Goal: Transaction & Acquisition: Purchase product/service

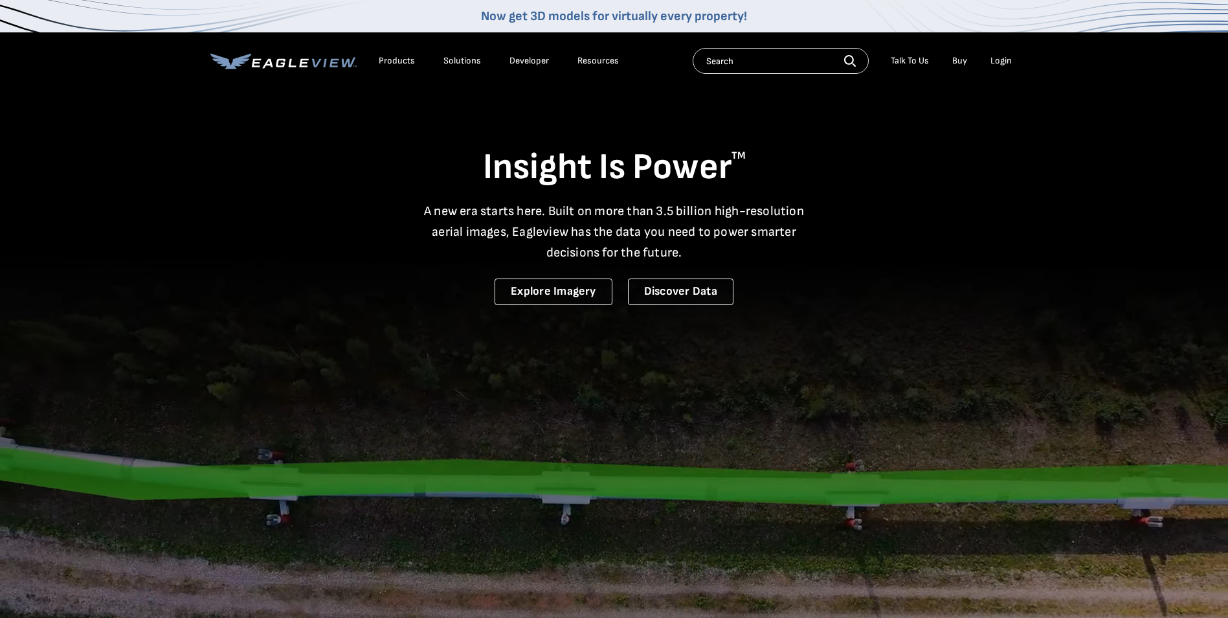
click at [1005, 60] on div "Login" at bounding box center [1000, 61] width 21 height 12
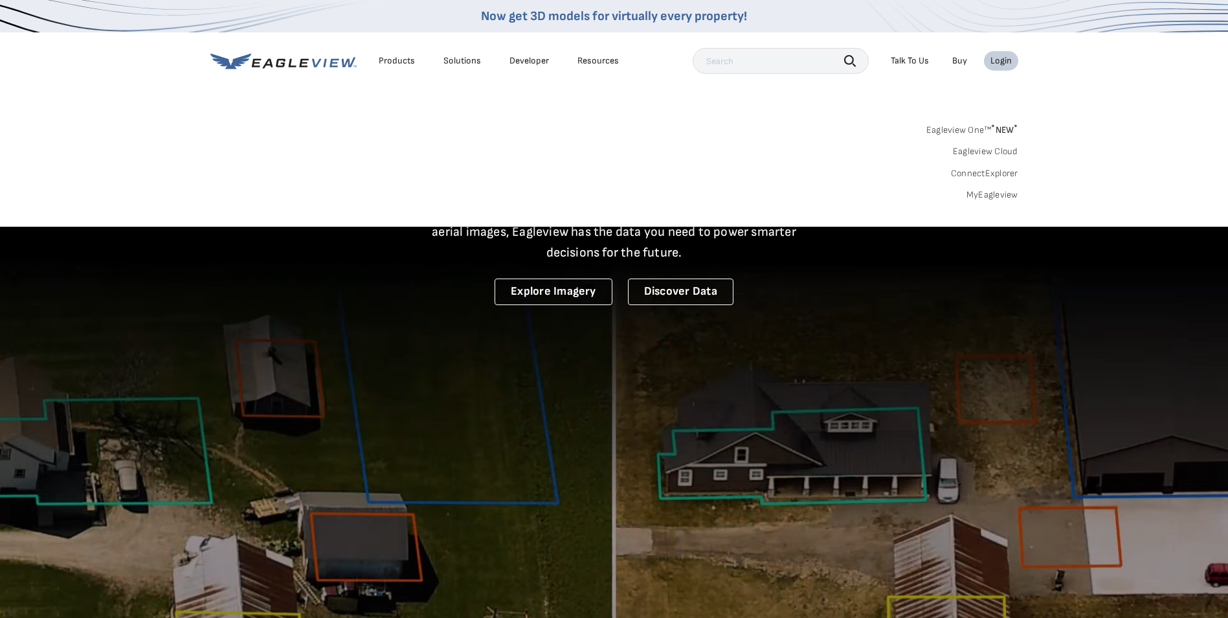
click at [974, 197] on link "MyEagleview" at bounding box center [993, 195] width 52 height 12
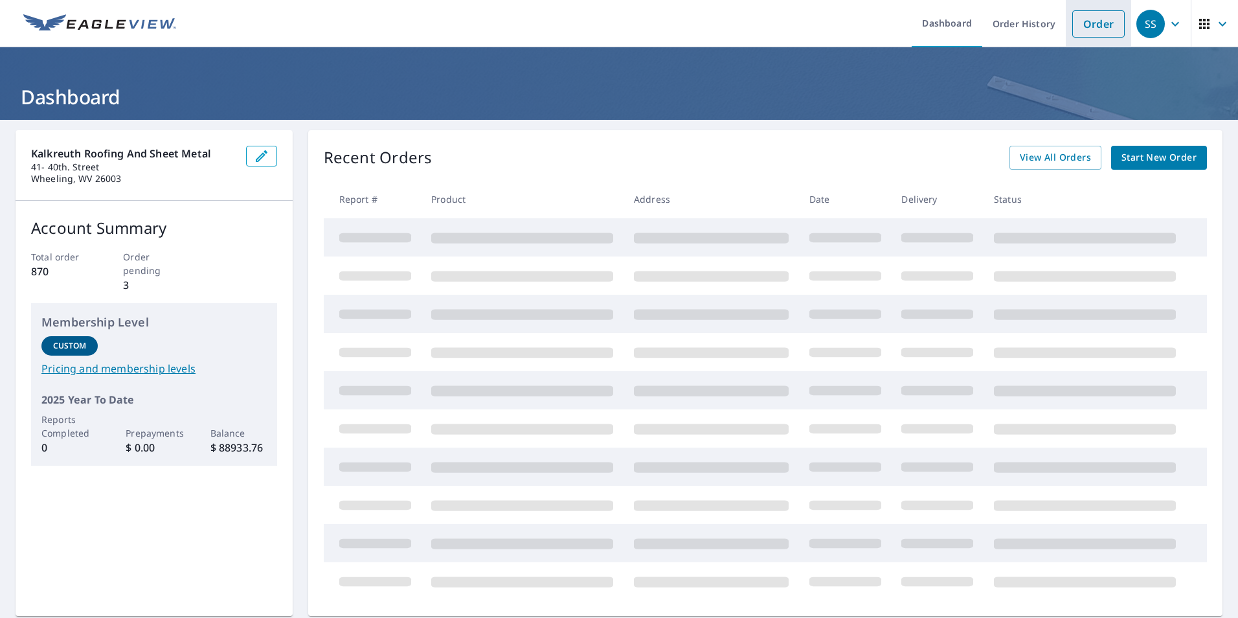
click at [1082, 32] on link "Order" at bounding box center [1098, 23] width 52 height 27
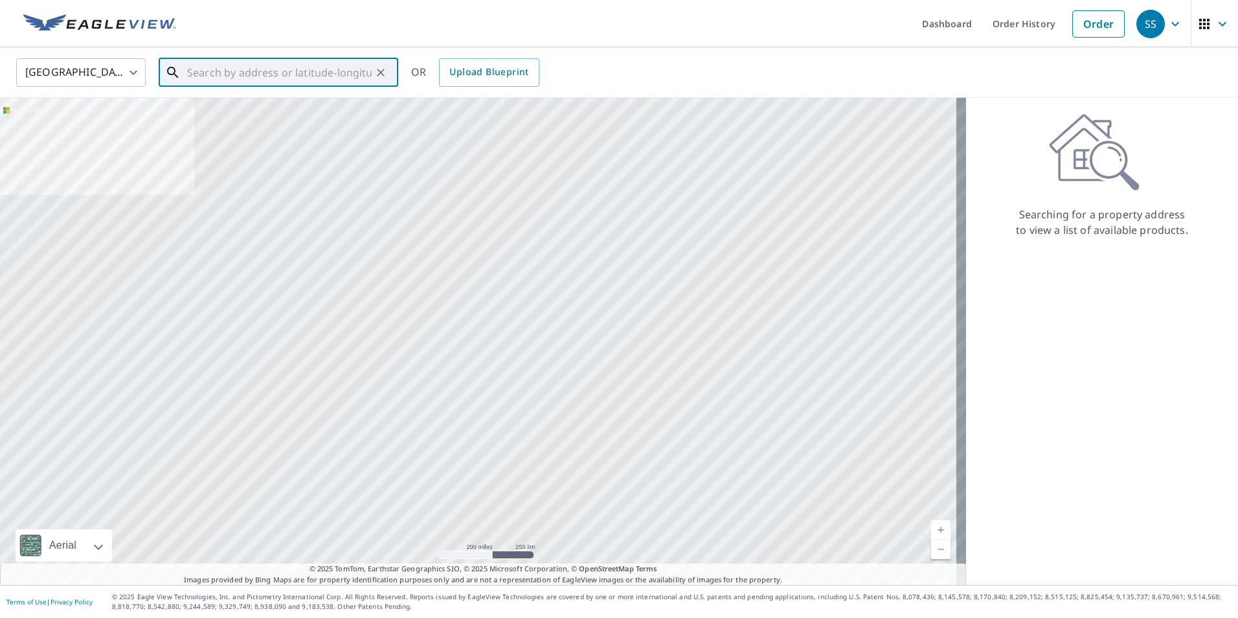
click at [230, 76] on input "text" at bounding box center [279, 72] width 184 height 36
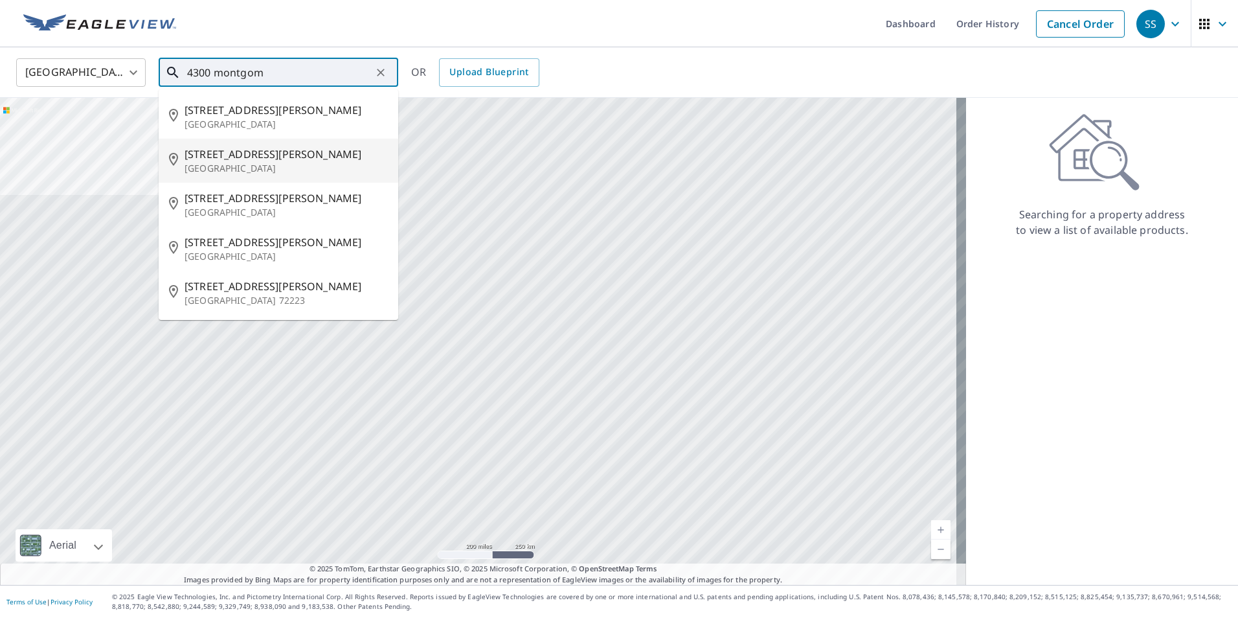
click at [251, 170] on p "[GEOGRAPHIC_DATA]" at bounding box center [285, 168] width 203 height 13
type input "[STREET_ADDRESS][PERSON_NAME]"
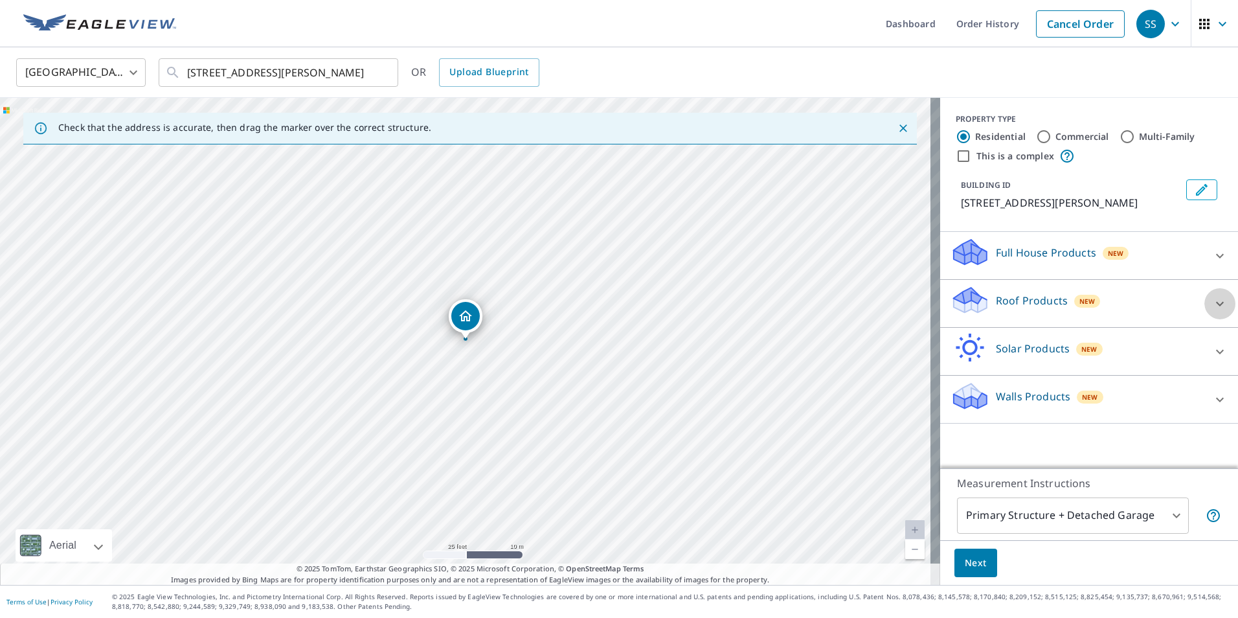
click at [1212, 311] on icon at bounding box center [1220, 304] width 16 height 16
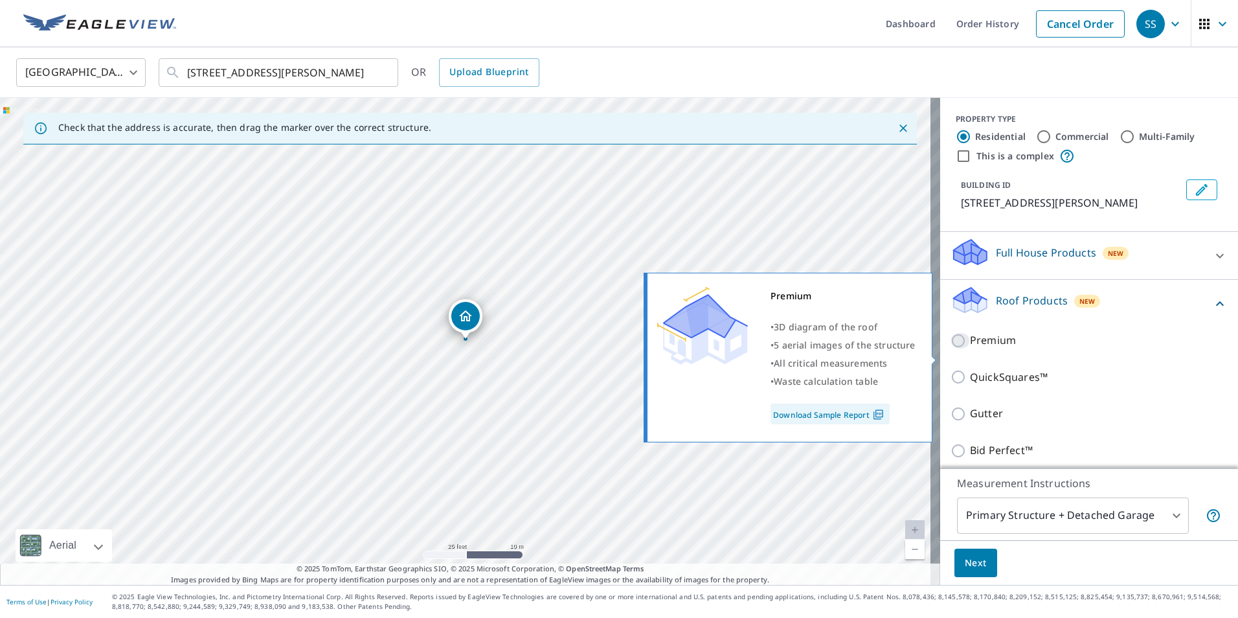
click at [950, 348] on input "Premium" at bounding box center [959, 341] width 19 height 16
checkbox input "true"
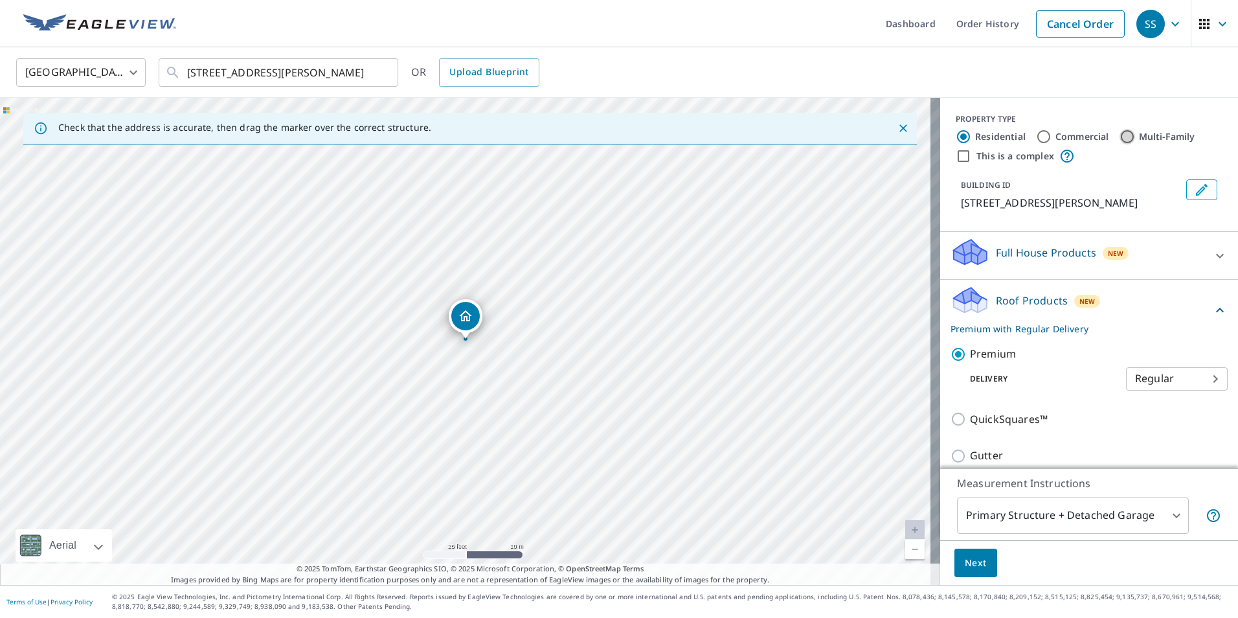
click at [1119, 135] on input "Multi-Family" at bounding box center [1127, 137] width 16 height 16
radio input "true"
type input "2"
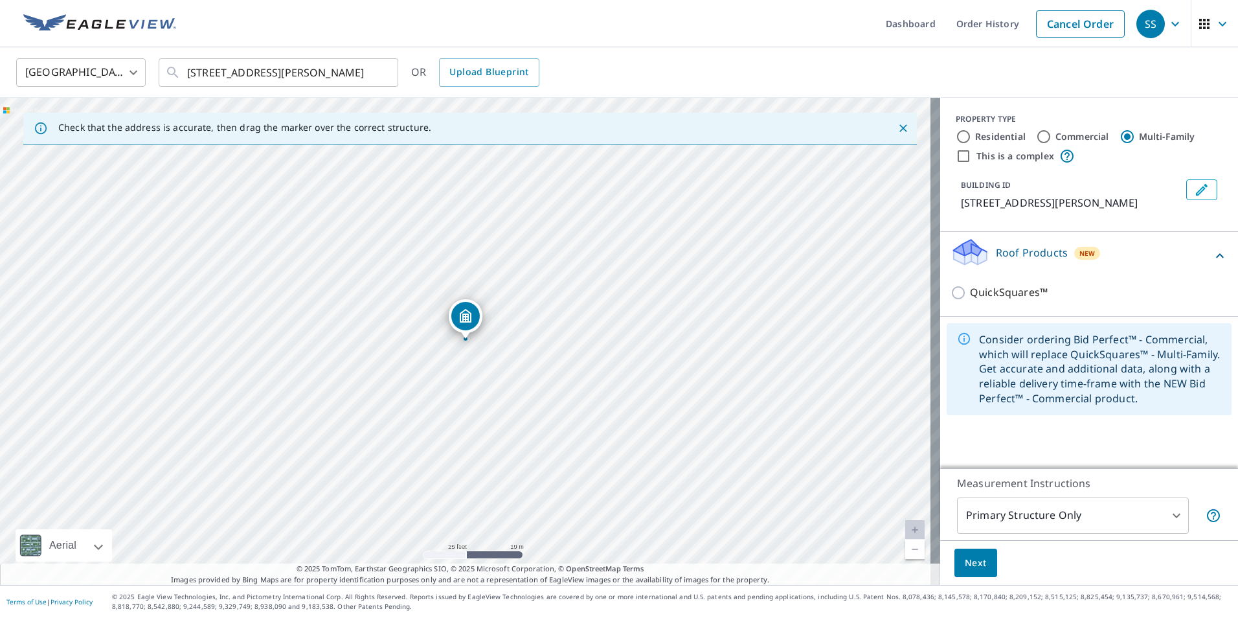
click at [1212, 263] on icon at bounding box center [1220, 256] width 16 height 16
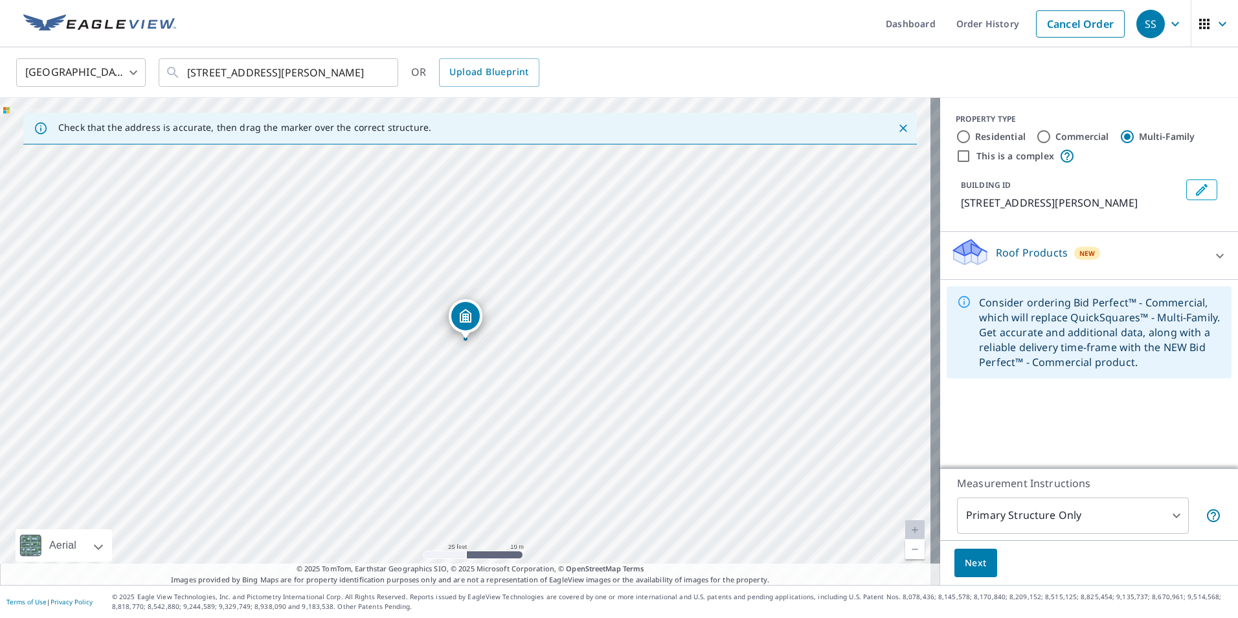
click at [976, 264] on icon at bounding box center [969, 252] width 39 height 30
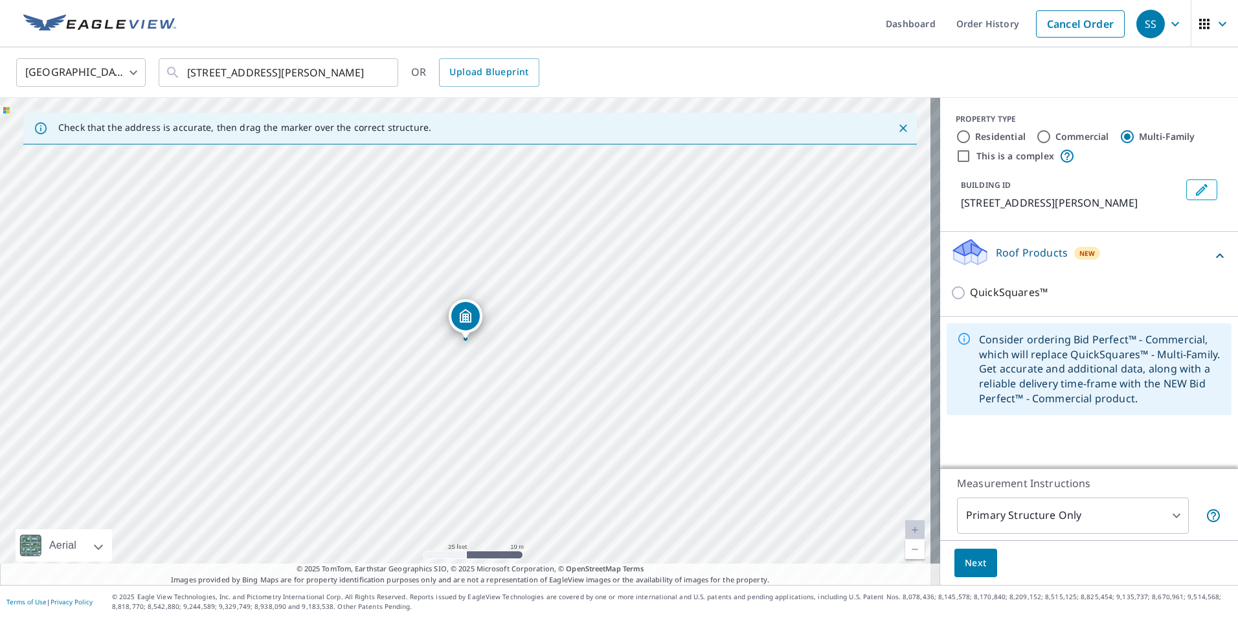
click at [1036, 135] on input "Commercial" at bounding box center [1044, 137] width 16 height 16
radio input "true"
type input "4"
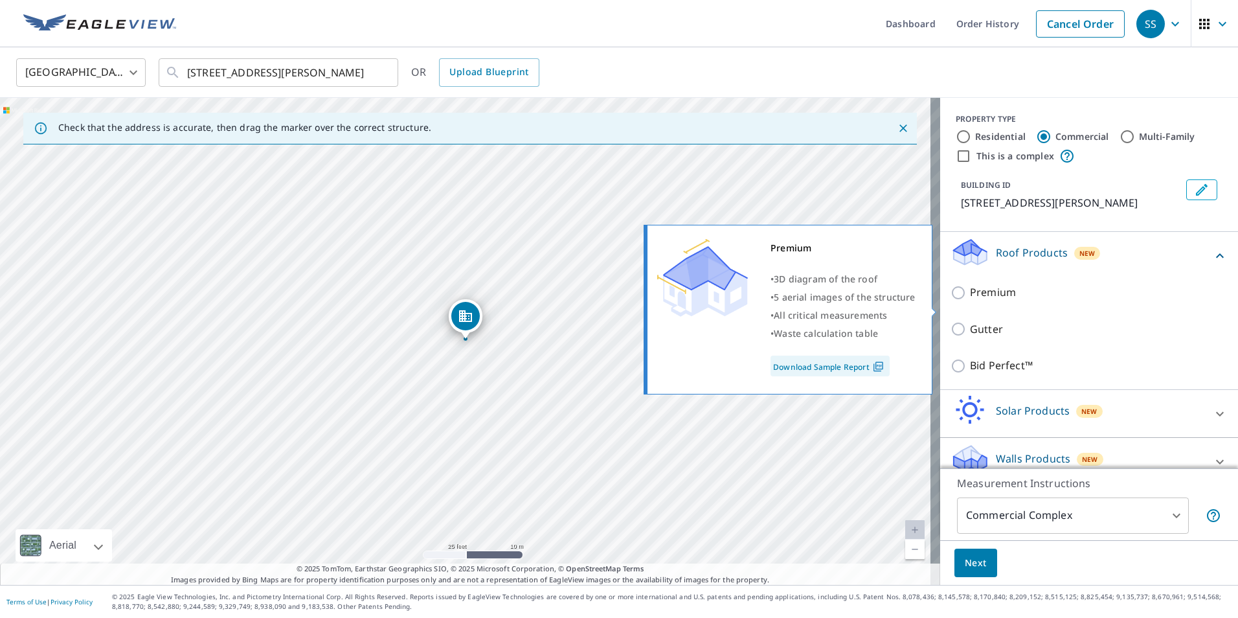
click at [951, 300] on input "Premium" at bounding box center [959, 293] width 19 height 16
checkbox input "true"
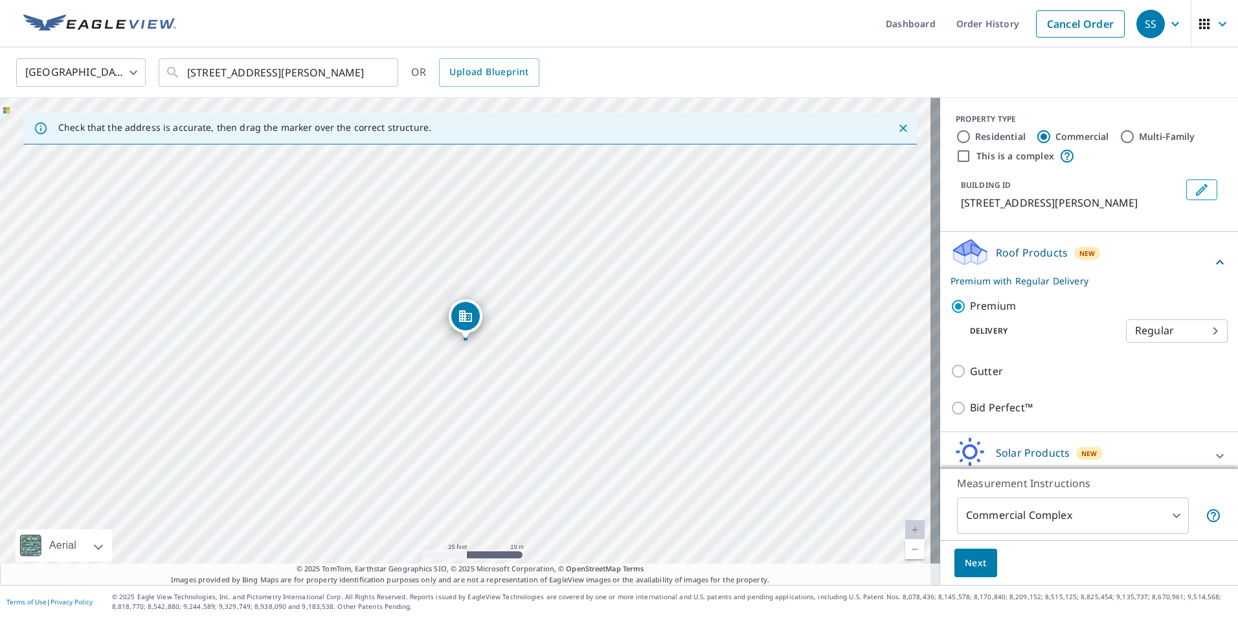
click at [1170, 519] on body "SS SS Dashboard Order History Cancel Order SS United States US ​ 4300 Montgomer…" at bounding box center [619, 309] width 1238 height 618
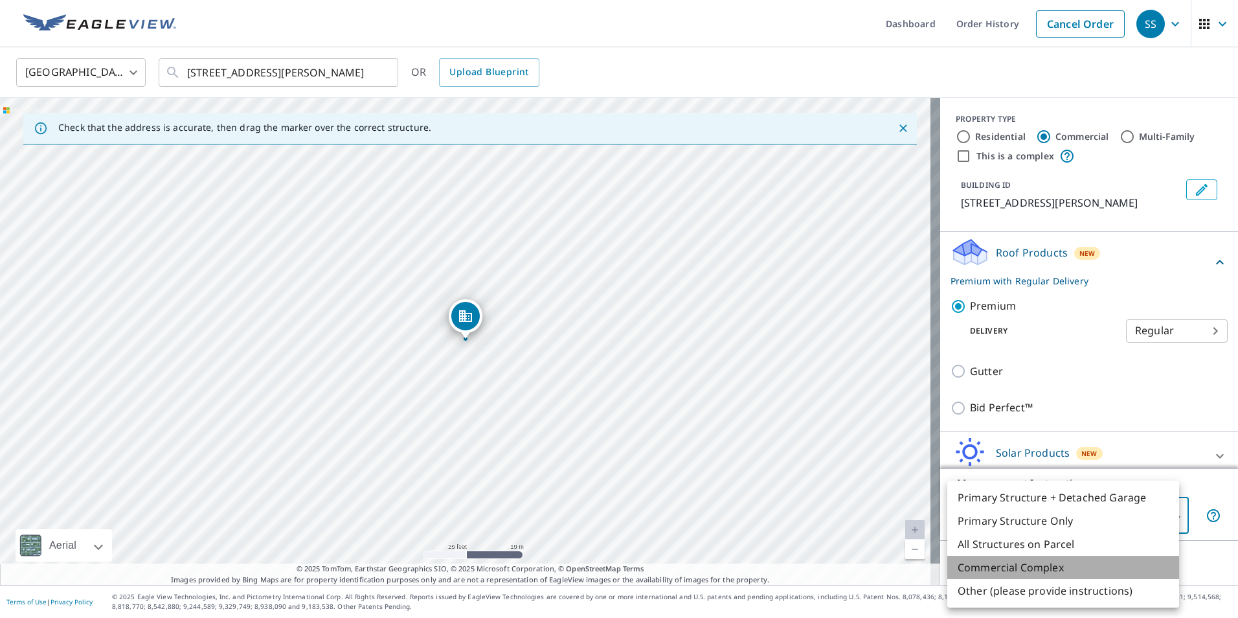
click at [1066, 567] on li "Commercial Complex" at bounding box center [1063, 566] width 232 height 23
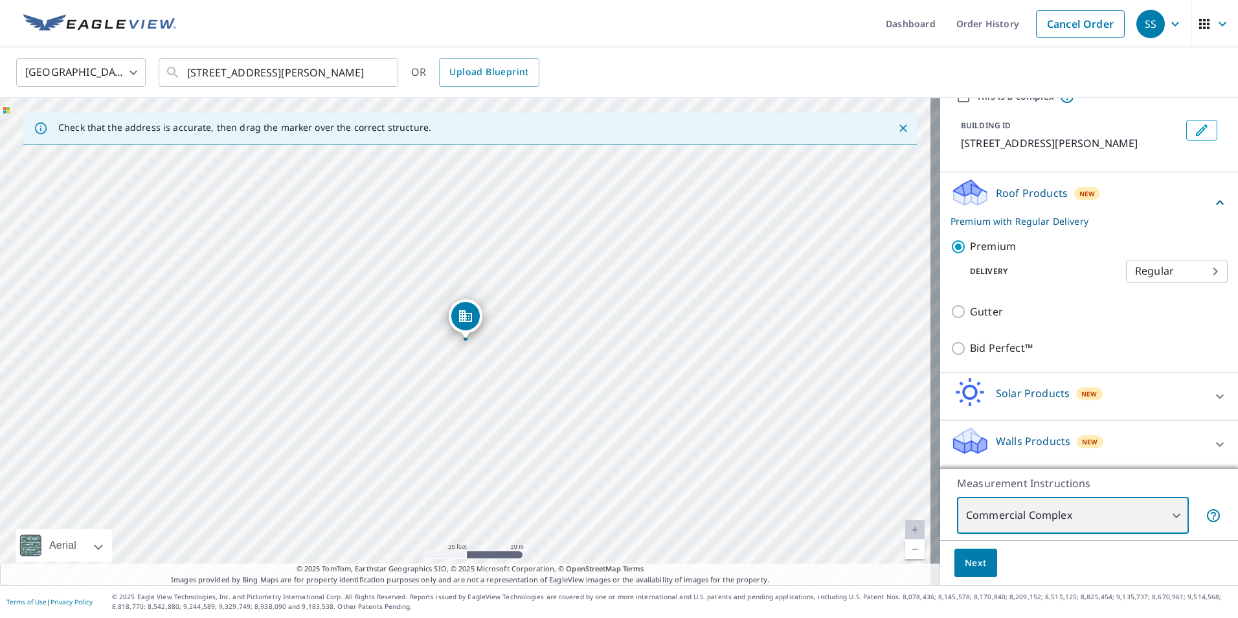
scroll to position [75, 0]
click at [968, 567] on span "Next" at bounding box center [976, 563] width 22 height 16
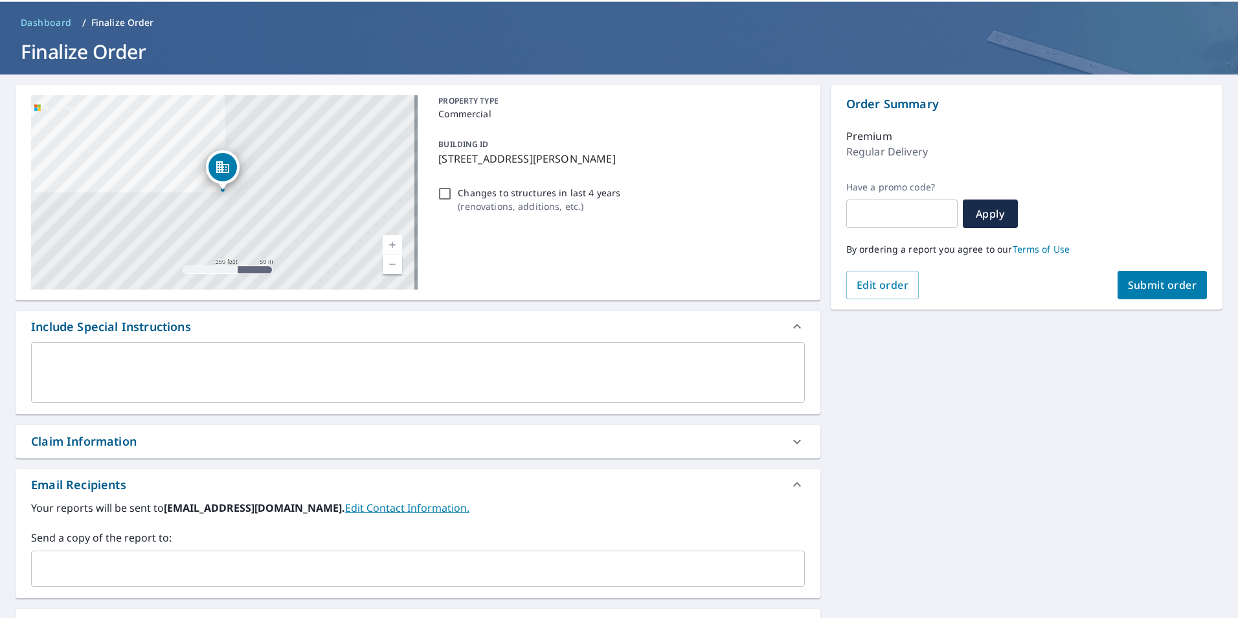
scroll to position [129, 0]
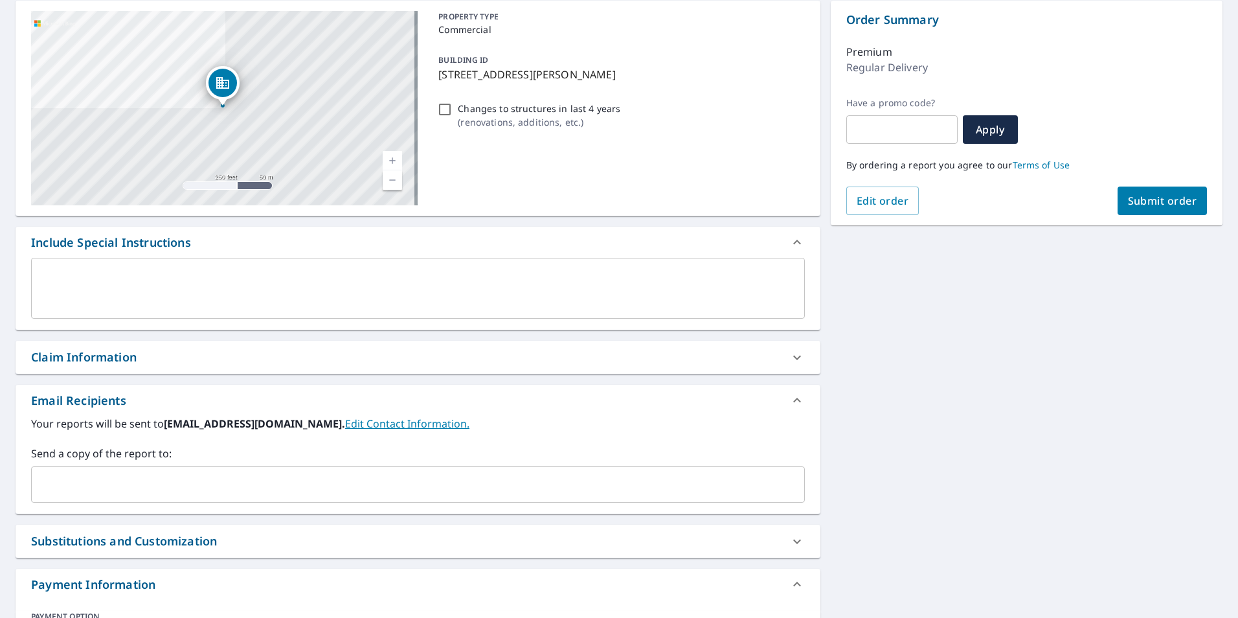
click at [249, 489] on input "text" at bounding box center [408, 484] width 743 height 25
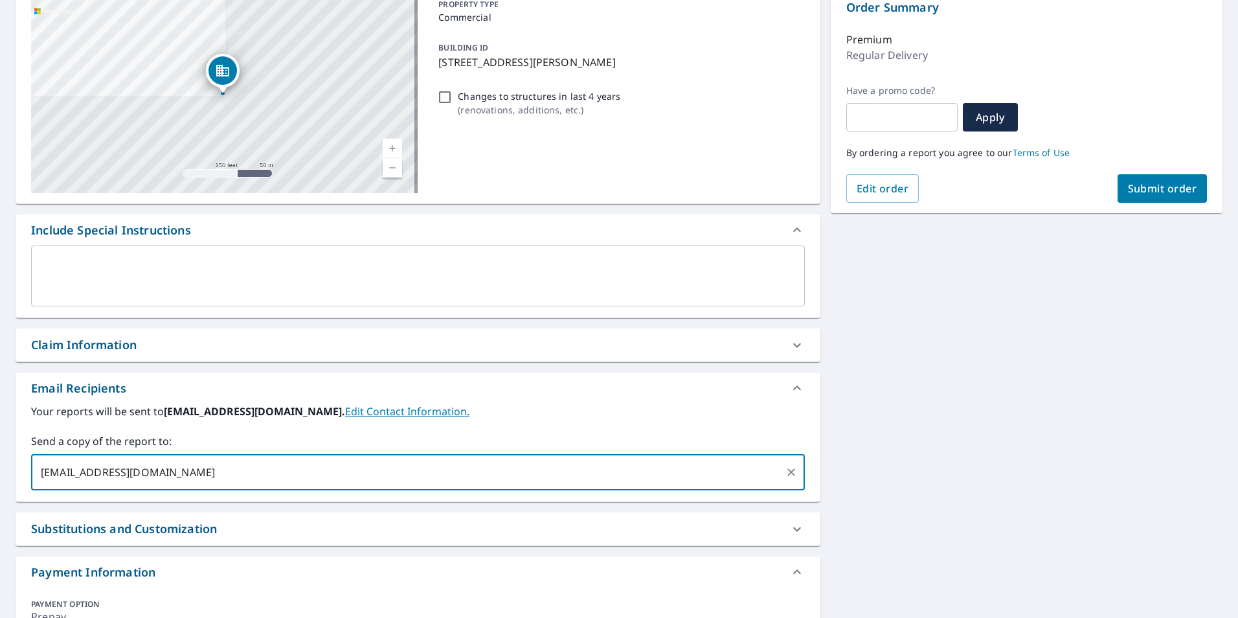
scroll to position [0, 0]
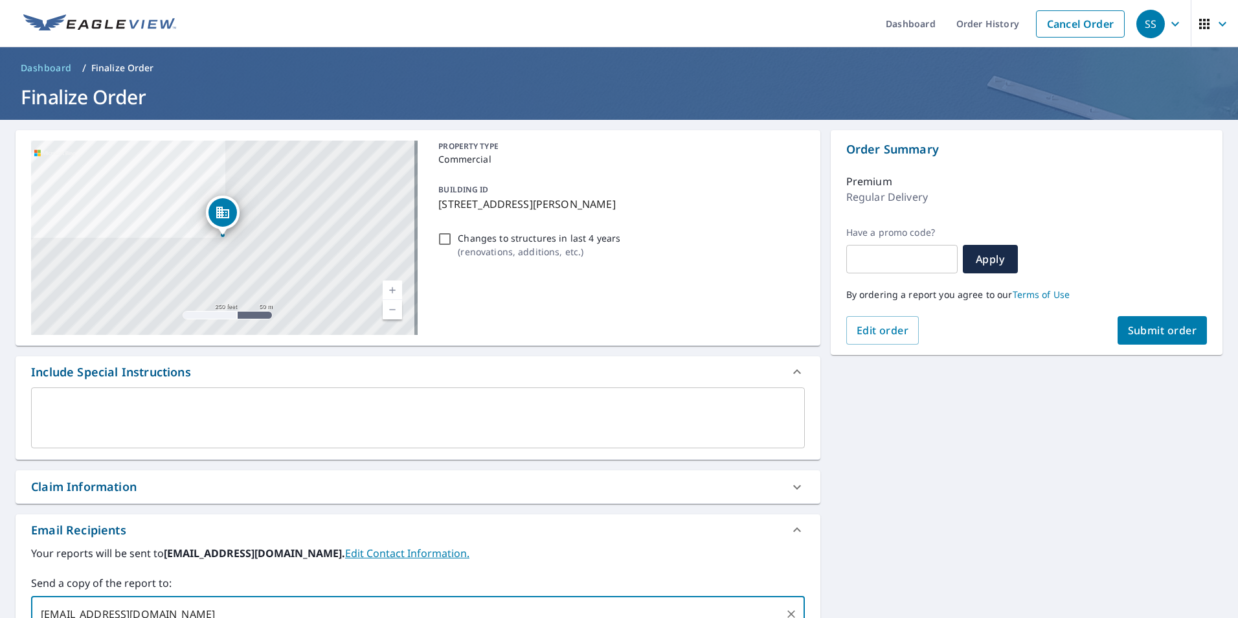
type input "kjenkins@krsm.net"
click at [1128, 337] on button "Submit order" at bounding box center [1162, 330] width 90 height 28
checkbox input "true"
